Goal: Navigation & Orientation: Find specific page/section

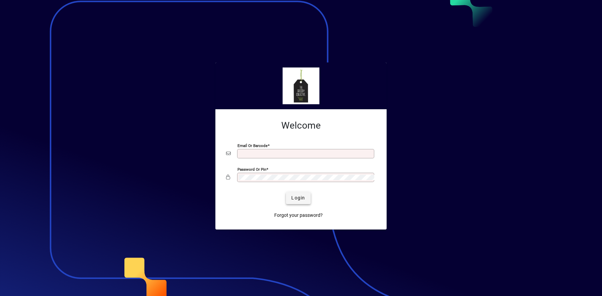
type input "**********"
click at [303, 200] on span "Login" at bounding box center [298, 198] width 14 height 7
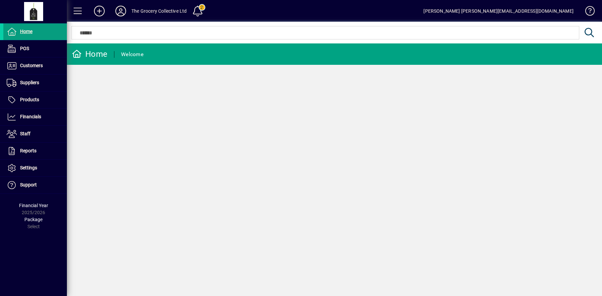
click at [123, 11] on icon at bounding box center [120, 11] width 13 height 11
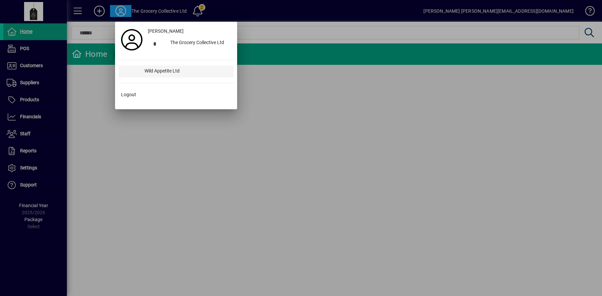
click at [159, 72] on div "Wild Appetite Ltd" at bounding box center [186, 72] width 95 height 12
